Goal: Task Accomplishment & Management: Manage account settings

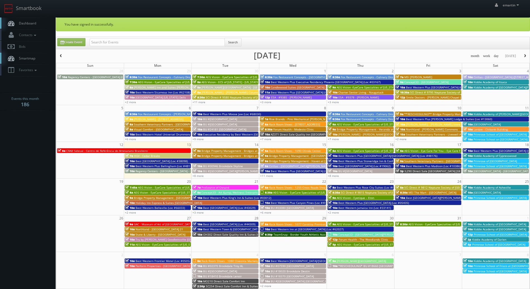
click at [42, 21] on link "Dashboard" at bounding box center [28, 23] width 56 height 11
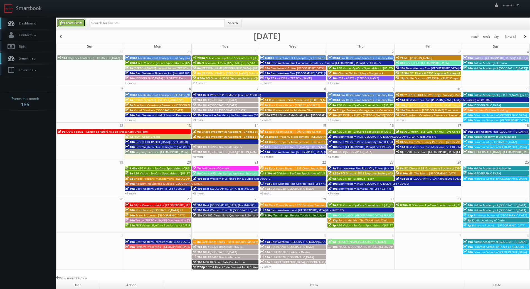
click at [64, 24] on icon at bounding box center [62, 23] width 4 height 4
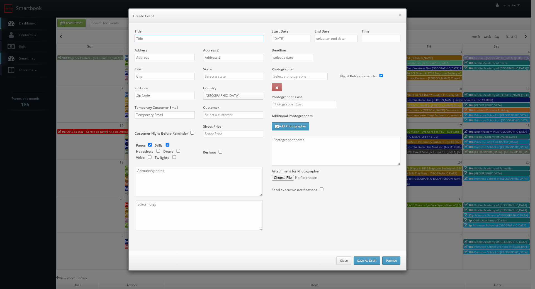
checkbox input "true"
type input "10:00am"
checkbox input "true"
click at [394, 15] on h6 "Create Event" at bounding box center [267, 16] width 268 height 6
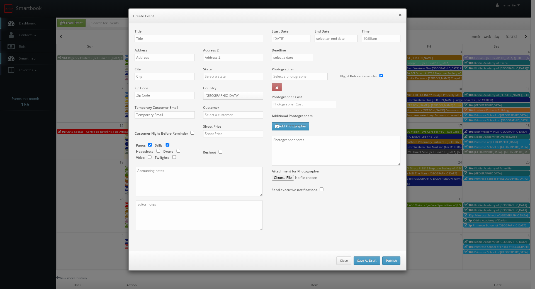
click at [398, 15] on button "×" at bounding box center [399, 15] width 3 height 4
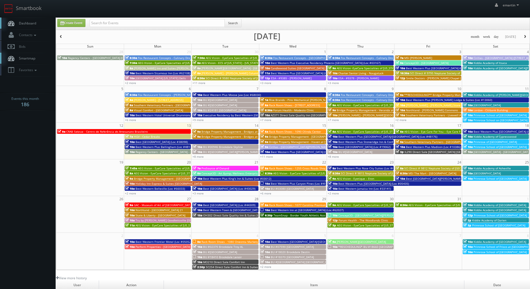
click at [25, 19] on link "Dashboard" at bounding box center [28, 23] width 56 height 11
click at [44, 223] on body "Smartbook Toggle Side Navigation Toggle Top Navigation emartin emartin Profile …" at bounding box center [265, 192] width 530 height 385
click at [23, 28] on link "Dashboard" at bounding box center [28, 23] width 56 height 11
click at [110, 20] on input "text" at bounding box center [157, 23] width 135 height 8
type input "kent shelton"
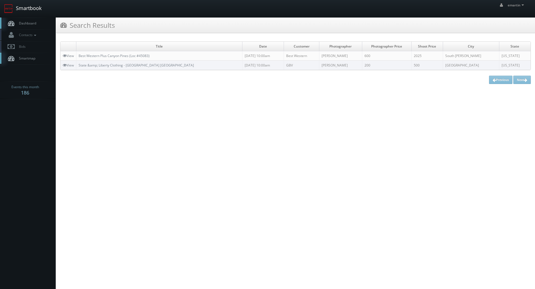
drag, startPoint x: 22, startPoint y: 20, endPoint x: 19, endPoint y: 14, distance: 6.4
click at [22, 20] on link "Dashboard" at bounding box center [28, 23] width 56 height 11
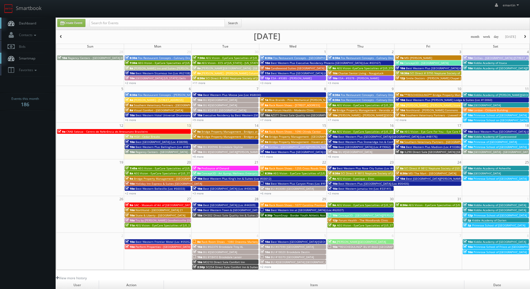
click at [38, 20] on link "Dashboard" at bounding box center [28, 23] width 56 height 11
click at [23, 21] on link "Dashboard" at bounding box center [28, 23] width 56 height 11
click at [22, 23] on span "Dashboard" at bounding box center [26, 23] width 20 height 5
click at [35, 118] on body "Smartbook Toggle Side Navigation Toggle Top Navigation emartin emartin Profile …" at bounding box center [265, 192] width 530 height 385
click at [32, 27] on link "Dashboard" at bounding box center [28, 23] width 56 height 11
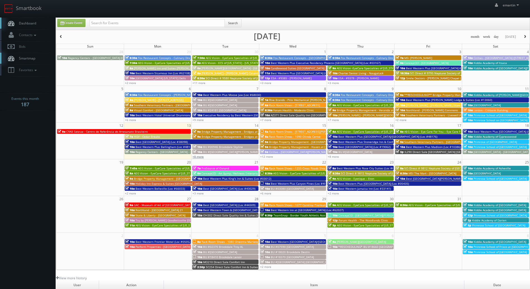
click at [200, 158] on link "+8 more" at bounding box center [198, 157] width 11 height 4
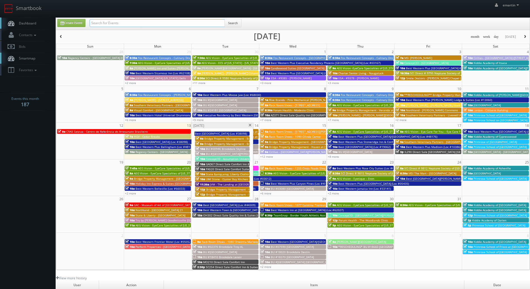
click at [125, 26] on input "text" at bounding box center [157, 23] width 135 height 8
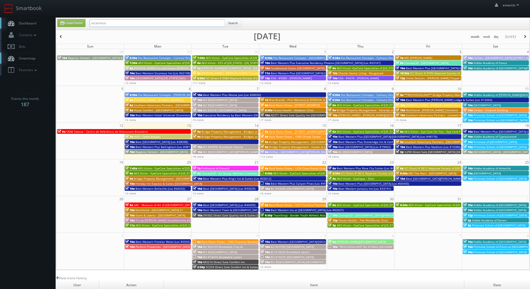
type input "sicamous"
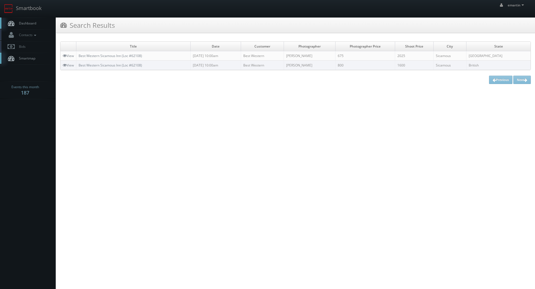
click at [43, 25] on link "Dashboard" at bounding box center [28, 23] width 56 height 11
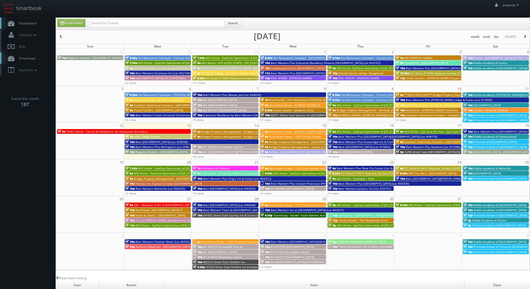
click at [76, 8] on div "emartin emartin Profile Logout" at bounding box center [265, 8] width 530 height 17
click at [38, 26] on link "Dashboard" at bounding box center [28, 23] width 56 height 11
click at [196, 156] on link "+8 more" at bounding box center [198, 157] width 11 height 4
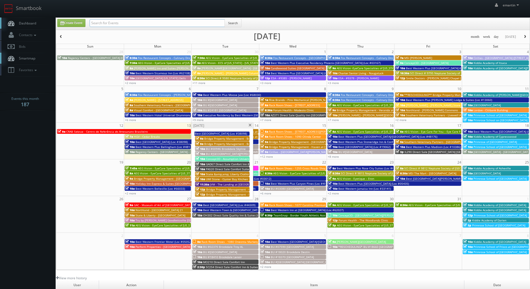
click at [100, 21] on input "text" at bounding box center [157, 23] width 135 height 8
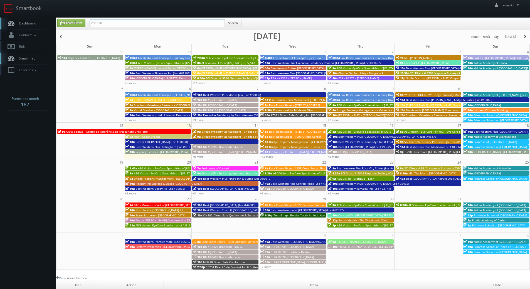
type input "mo210"
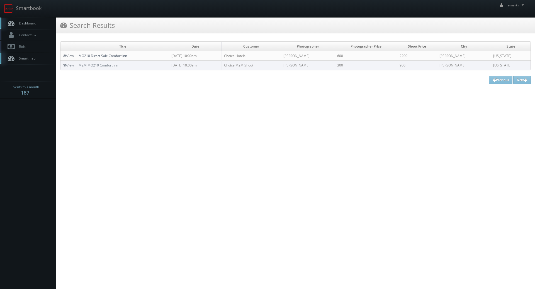
click at [89, 55] on link "MO210 Direct Sale Comfort Inn" at bounding box center [103, 55] width 48 height 5
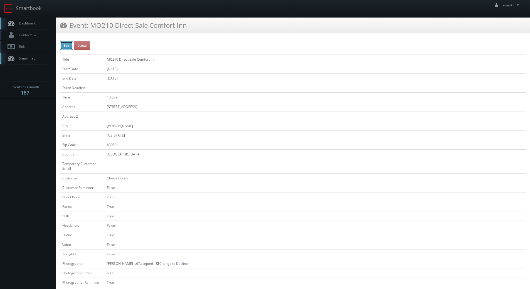
click at [63, 45] on button "Edit" at bounding box center [66, 45] width 13 height 8
type input "MO210 Direct Sale Comfort Inn"
type input "[STREET_ADDRESS]"
type input "[PERSON_NAME]"
type input "63080"
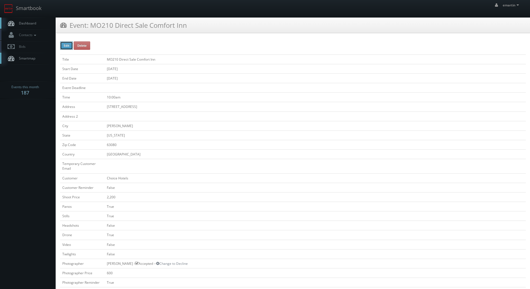
checkbox input "false"
type input "2,200"
checkbox input "true"
checkbox input "false"
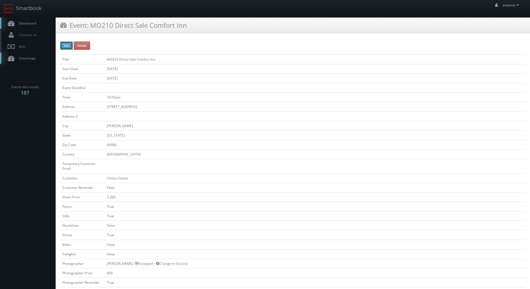
checkbox input "true"
checkbox input "false"
type input "[DATE]"
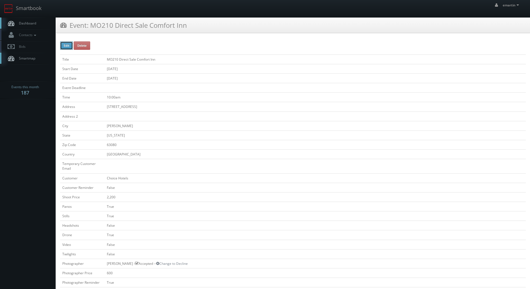
type input "[DATE]"
type input "10:00am"
checkbox input "true"
checkbox input "false"
type input "2,200"
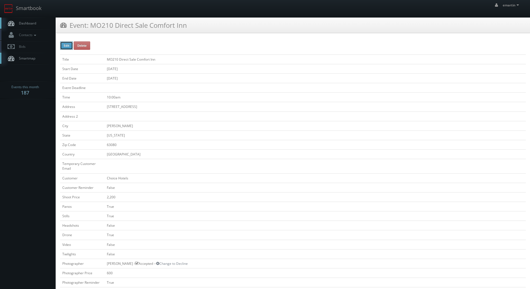
type input "600"
select select "[US_STATE]"
select select "fake69@mg.cs3calendar.com"
select select "mfarbin@gmail.com"
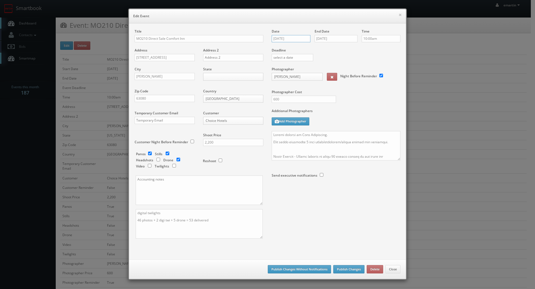
click at [289, 38] on input "[DATE]" at bounding box center [290, 38] width 39 height 7
type input "[DATE]"
click at [362, 109] on label "Additional Photographers" at bounding box center [335, 113] width 129 height 8
click at [134, 39] on input "MO210 Direct Sale Comfort Inn" at bounding box center [198, 38] width 129 height 7
type input "*RESCHEDULING* MO210 Direct Sale Comfort Inn"
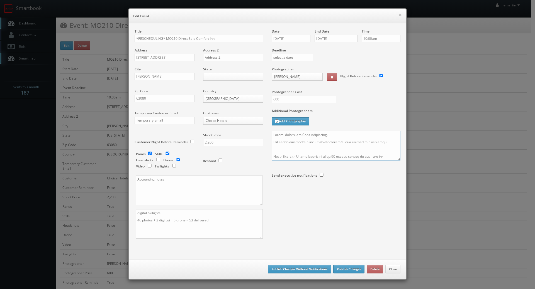
click at [273, 133] on textarea at bounding box center [335, 146] width 129 height 30
click at [271, 133] on textarea at bounding box center [335, 146] width 129 height 30
type textarea "RESCHEDULING Onsite contact is Anna Sappington. Full shoot including 9 room typ…"
click at [332, 194] on div at bounding box center [335, 190] width 129 height 15
click at [344, 267] on button "Publish Changes" at bounding box center [348, 269] width 31 height 8
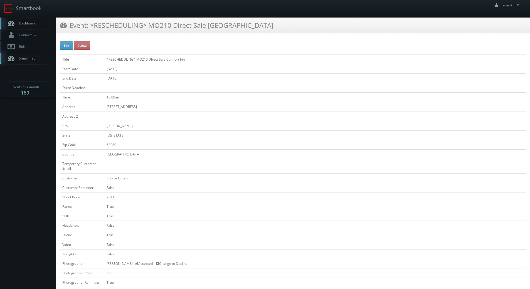
click at [29, 22] on span "Dashboard" at bounding box center [26, 23] width 20 height 5
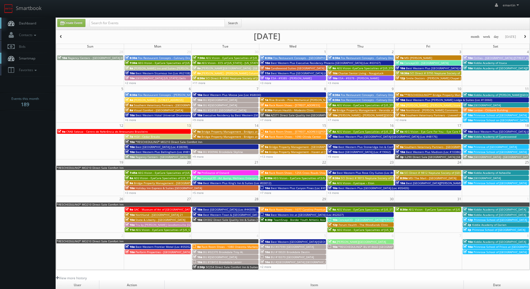
click at [32, 58] on span "Smartmap" at bounding box center [25, 58] width 19 height 5
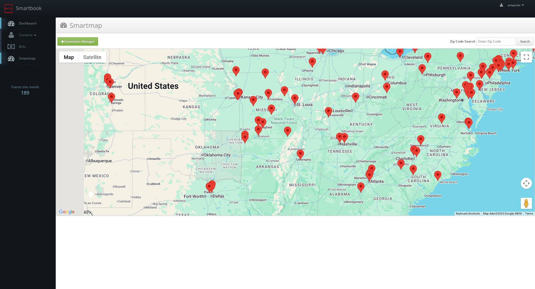
drag, startPoint x: 189, startPoint y: 107, endPoint x: 274, endPoint y: 145, distance: 92.7
click at [275, 146] on div at bounding box center [295, 132] width 478 height 167
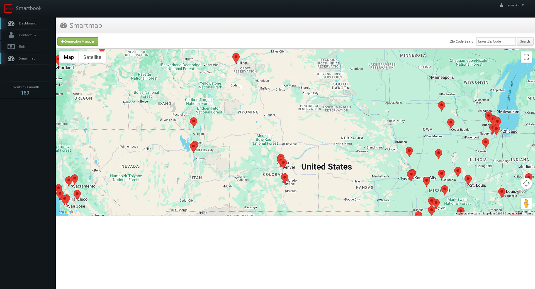
drag, startPoint x: 178, startPoint y: 162, endPoint x: 286, endPoint y: 165, distance: 108.6
click at [287, 165] on div at bounding box center [295, 132] width 478 height 167
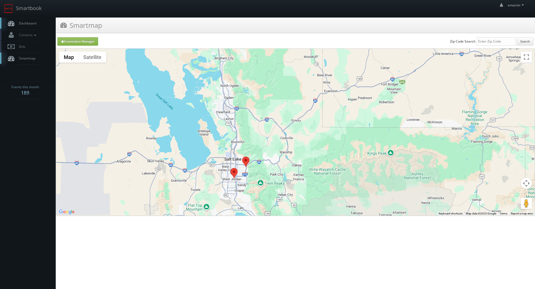
click at [242, 157] on area at bounding box center [242, 157] width 0 height 0
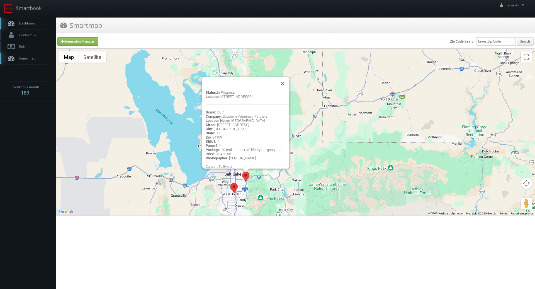
click at [230, 183] on area at bounding box center [230, 183] width 0 height 0
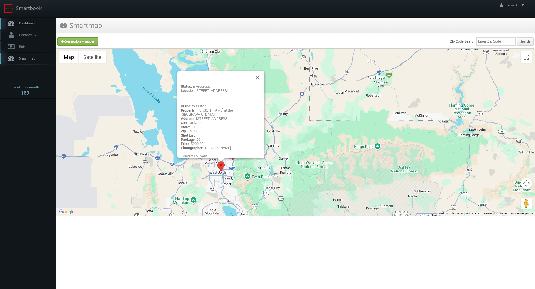
drag, startPoint x: 263, startPoint y: 196, endPoint x: 248, endPoint y: 172, distance: 27.8
click at [248, 172] on div "Status: In Progress Location: 1004 Tuscany View Rd, Midvale, UT, 84047 Brand : …" at bounding box center [295, 132] width 478 height 167
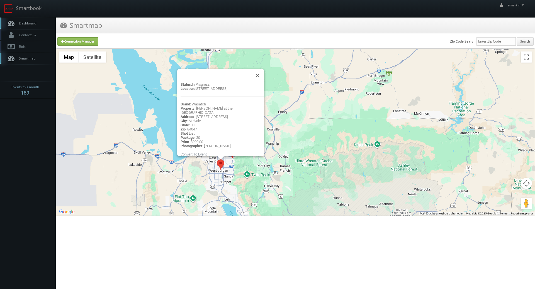
click at [246, 170] on div "Status: In Progress Location: 1004 Tuscany View Rd, Midvale, UT, 84047 Brand : …" at bounding box center [295, 132] width 478 height 167
click at [28, 25] on span "Dashboard" at bounding box center [26, 23] width 20 height 5
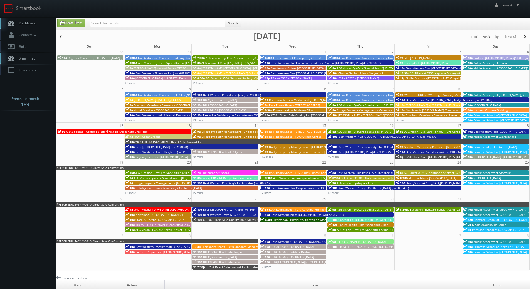
click at [97, 167] on span "*RESCHEDULING* MO210 Direct Sale Comfort Inn" at bounding box center [90, 168] width 67 height 4
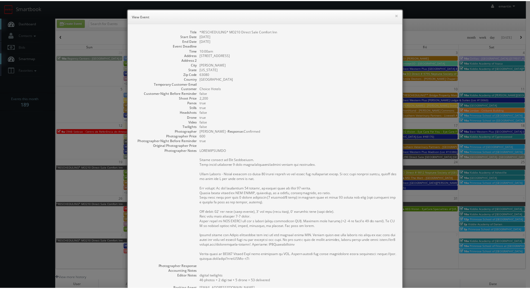
scroll to position [99, 0]
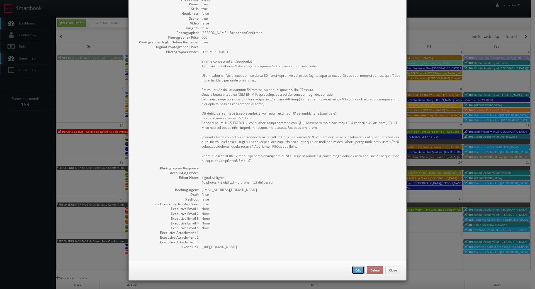
click at [351, 271] on button "Edit" at bounding box center [357, 270] width 13 height 8
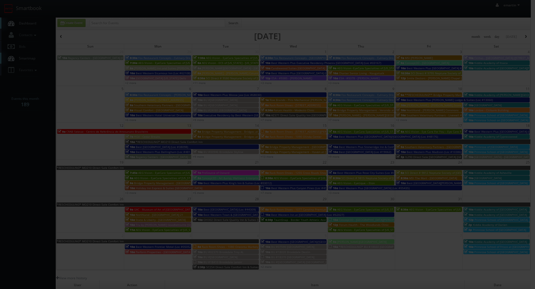
type input "2,200"
type input "600"
select select "fake69@mg.cs3calendar.com"
select select "mfarbin@gmail.com"
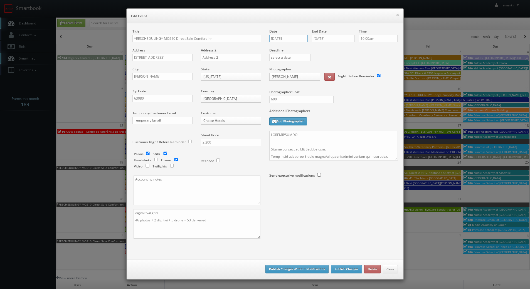
click at [289, 36] on input "10/13/2025" at bounding box center [289, 38] width 39 height 7
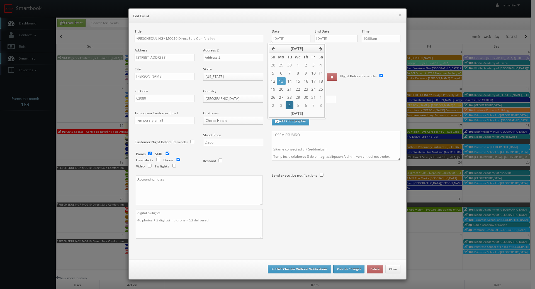
click at [290, 106] on td "4" at bounding box center [289, 105] width 8 height 8
type input "11/04/2025"
click at [337, 206] on div "Title *RESCHEDULING* MO210 Direct Sale Comfort Inn Address 736 South Service Ro…" at bounding box center [267, 139] width 274 height 220
click at [312, 269] on button "Publish Changes Without Notifications" at bounding box center [299, 269] width 63 height 8
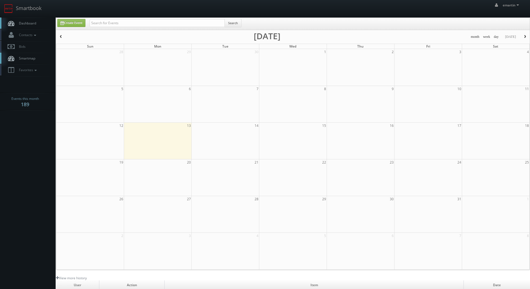
click at [48, 23] on link "Dashboard" at bounding box center [28, 23] width 56 height 11
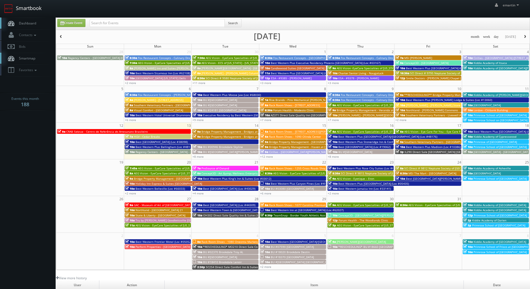
click at [38, 15] on link "Smartbook" at bounding box center [23, 8] width 46 height 17
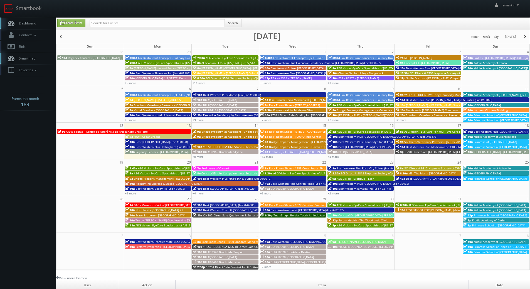
click at [41, 24] on link "Dashboard" at bounding box center [28, 23] width 56 height 11
click at [195, 156] on link "+8 more" at bounding box center [198, 157] width 11 height 4
click at [29, 20] on link "Dashboard" at bounding box center [28, 23] width 56 height 11
click at [117, 11] on div "emartin emartin Profile Logout" at bounding box center [265, 8] width 530 height 17
click at [119, 30] on div "Create Event Search" at bounding box center [293, 24] width 474 height 12
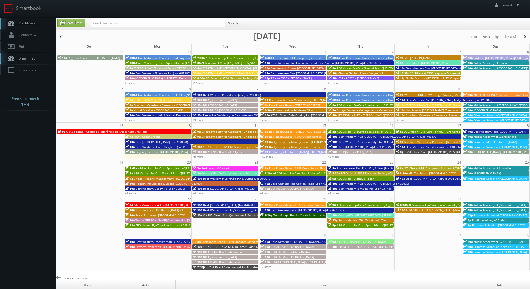
click at [118, 25] on input "text" at bounding box center [157, 23] width 135 height 8
type input "livewell"
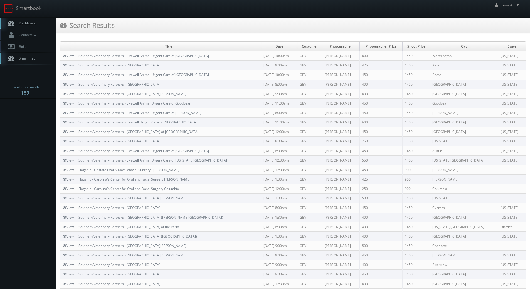
drag, startPoint x: 33, startPoint y: 26, endPoint x: 52, endPoint y: 25, distance: 18.1
click at [33, 26] on link "Dashboard" at bounding box center [28, 23] width 56 height 11
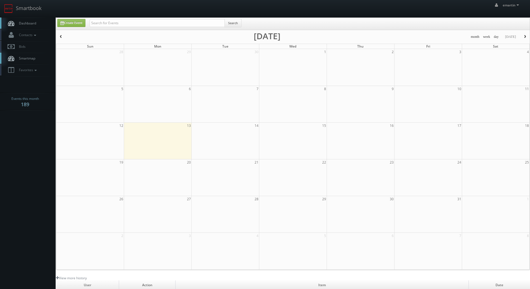
click at [126, 28] on div "Search" at bounding box center [166, 24] width 152 height 11
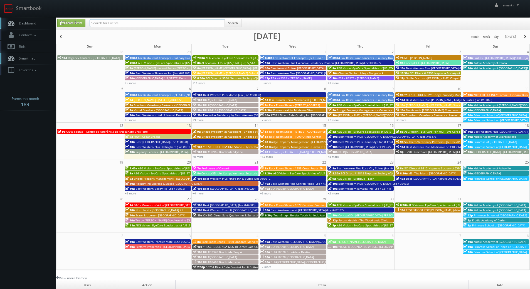
click at [125, 23] on input "text" at bounding box center [157, 23] width 135 height 8
type input "11203"
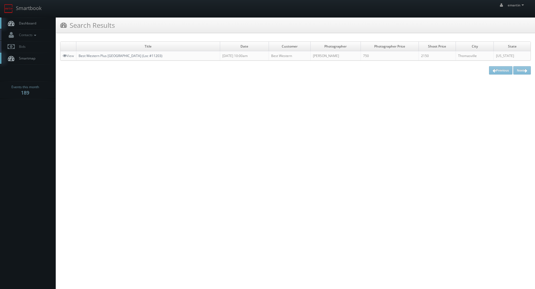
click at [102, 56] on link "Best Western Plus [GEOGRAPHIC_DATA] (Loc #11203)" at bounding box center [121, 55] width 84 height 5
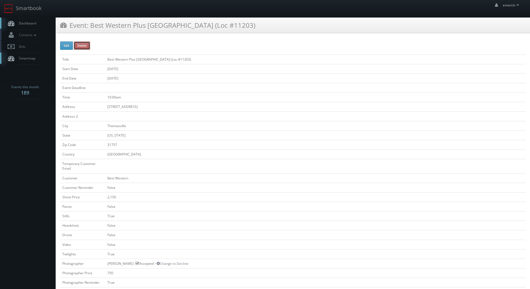
click at [84, 45] on button "Delete" at bounding box center [82, 45] width 16 height 8
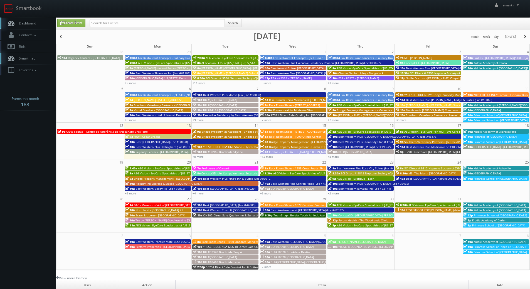
click at [40, 23] on link "Dashboard" at bounding box center [28, 23] width 56 height 11
click at [201, 158] on link "+8 more" at bounding box center [198, 157] width 11 height 4
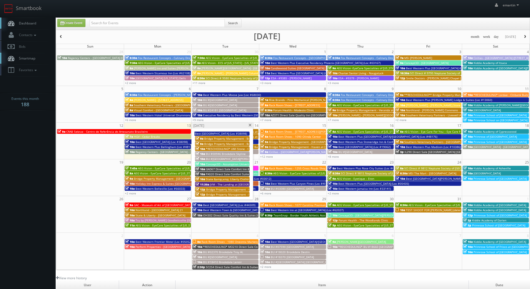
click at [244, 154] on div "10a BU #00946 Brookdale Skyline" at bounding box center [222, 154] width 53 height 4
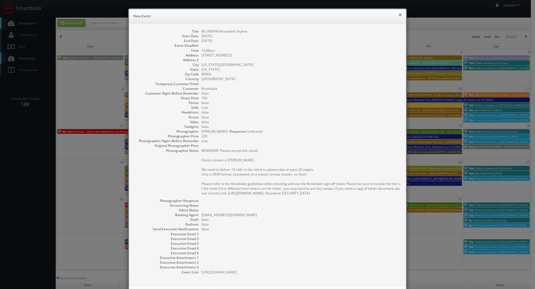
click at [398, 13] on button "×" at bounding box center [399, 15] width 3 height 4
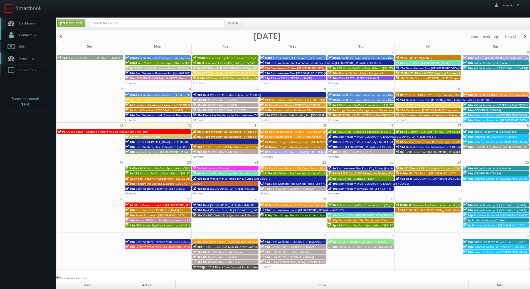
click at [27, 24] on span "Dashboard" at bounding box center [26, 23] width 20 height 5
click at [199, 155] on link "+8 more" at bounding box center [198, 157] width 11 height 4
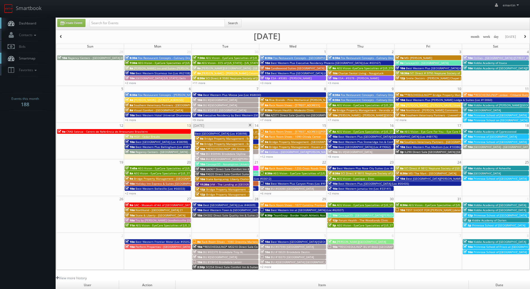
click at [209, 153] on span "BU #00946 Brookdale Skyline" at bounding box center [226, 154] width 40 height 4
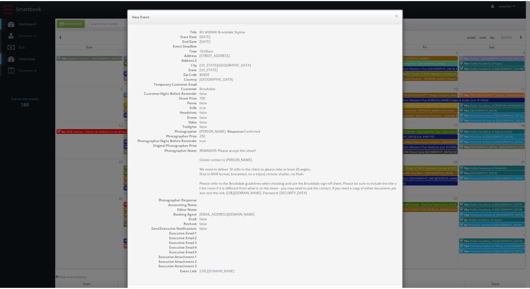
scroll to position [25, 0]
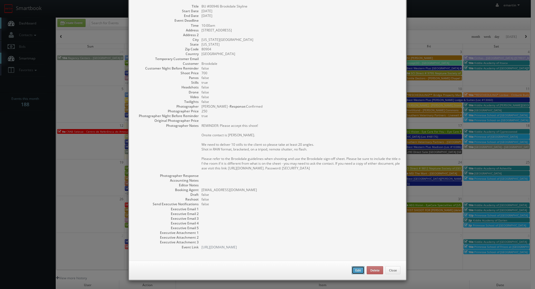
click at [356, 274] on button "Edit" at bounding box center [357, 270] width 13 height 8
type input "BU #00946 Brookdale Skyline"
type input "2365 Patriot Heights"
type input "Colorado Springs"
type input "80904"
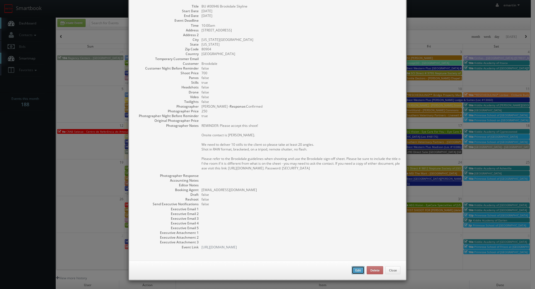
type input "700"
checkbox input "true"
type input "10/14/2025"
type input "10:00am"
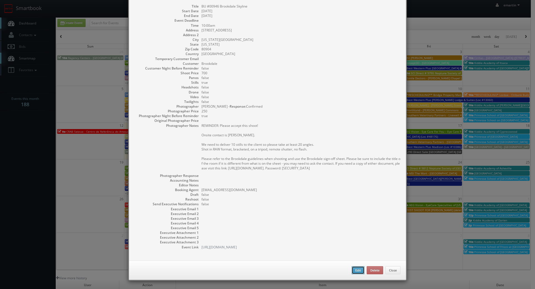
checkbox input "true"
type textarea "REMINDER: Please accept this shoot! Onsite contact is Justin Smith. We need to …"
select select "[US_STATE]"
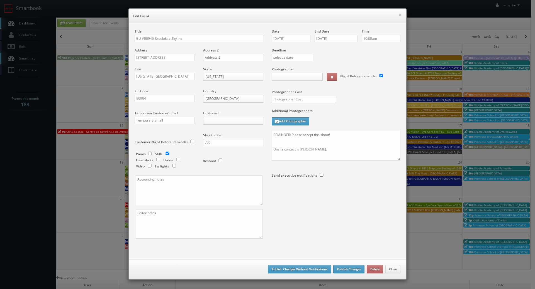
type input "700"
type input "250"
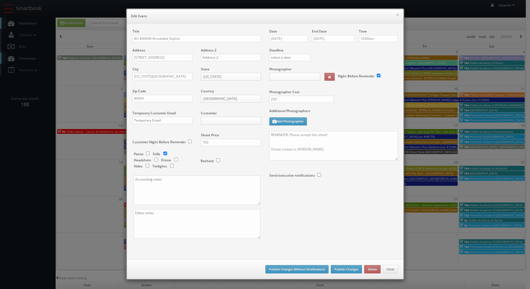
select select "fake56@mg.cs3calendar.com"
select select "r.francklyn@gmail.com"
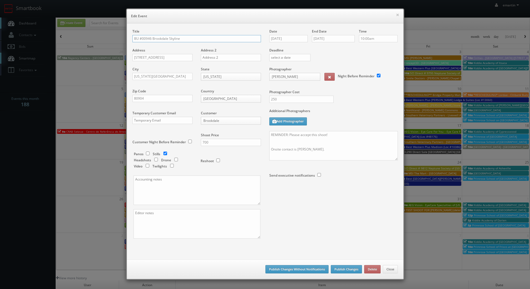
click at [133, 37] on input "BU #00946 Brookdale Skyline" at bounding box center [197, 38] width 129 height 7
type input "*RESCHEDULING* BU #00946 Brookdale Skyline"
click at [270, 135] on textarea "REMINDER: Please accept this shoot! Onsite contact is Justin Smith. We need to …" at bounding box center [334, 146] width 129 height 30
drag, startPoint x: 335, startPoint y: 133, endPoint x: 209, endPoint y: 116, distance: 127.6
click at [208, 116] on div "Title *RESCHEDULING* BU #00946 Brookdale Skyline Address 2365 Patriot Heights A…" at bounding box center [265, 139] width 274 height 220
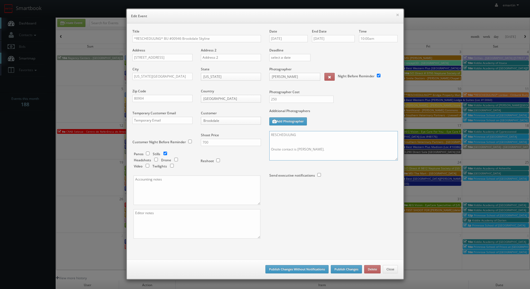
type textarea "RESCHEDULING Onsite contact is Justin Smith. We need to deliver 10 stills to th…"
click at [344, 268] on button "Publish Changes" at bounding box center [346, 269] width 31 height 8
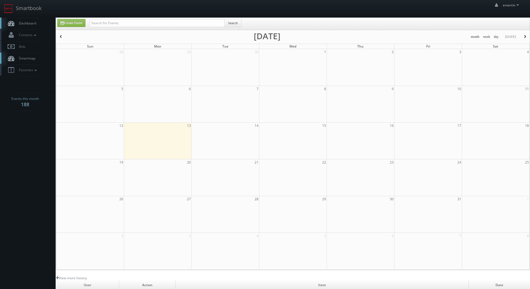
click at [6, 22] on link "Dashboard" at bounding box center [28, 23] width 56 height 11
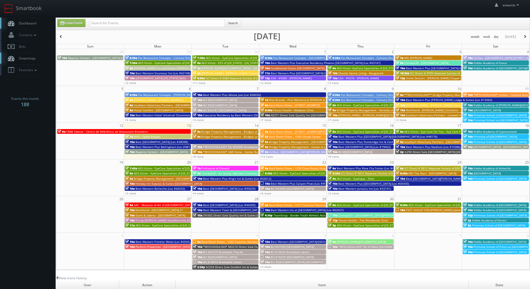
click at [30, 20] on link "Dashboard" at bounding box center [28, 23] width 56 height 11
click at [35, 27] on link "Dashboard" at bounding box center [28, 23] width 56 height 11
click at [25, 34] on span "Contacts" at bounding box center [26, 35] width 21 height 5
click at [33, 24] on span "Dashboard" at bounding box center [26, 23] width 20 height 5
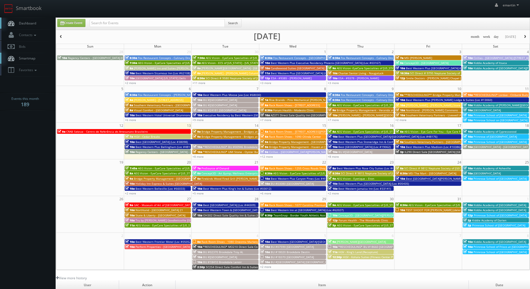
click at [78, 289] on html "Smartbook Toggle Side Navigation Toggle Top Navigation emartin emartin Profile …" at bounding box center [265, 192] width 530 height 385
click at [25, 18] on link "Dashboard" at bounding box center [28, 23] width 56 height 11
